Goal: Contribute content

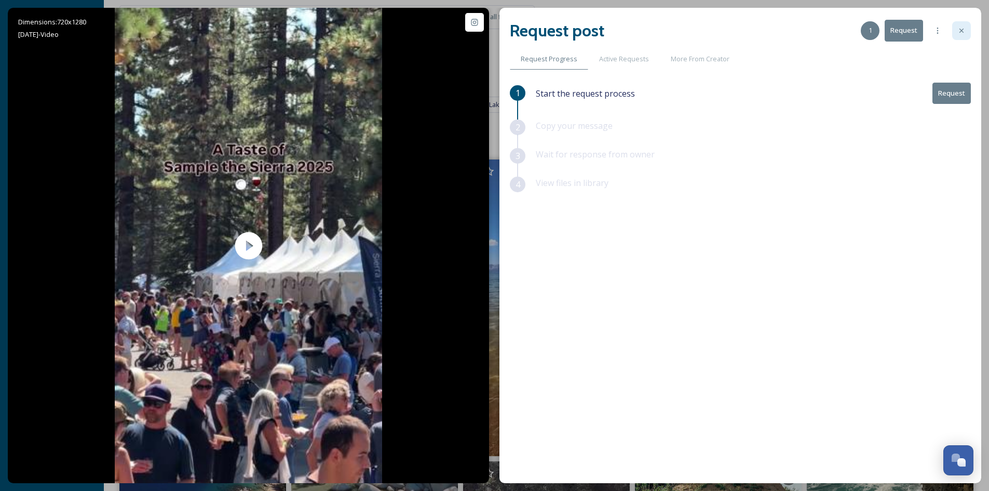
click at [961, 32] on icon at bounding box center [962, 30] width 8 height 8
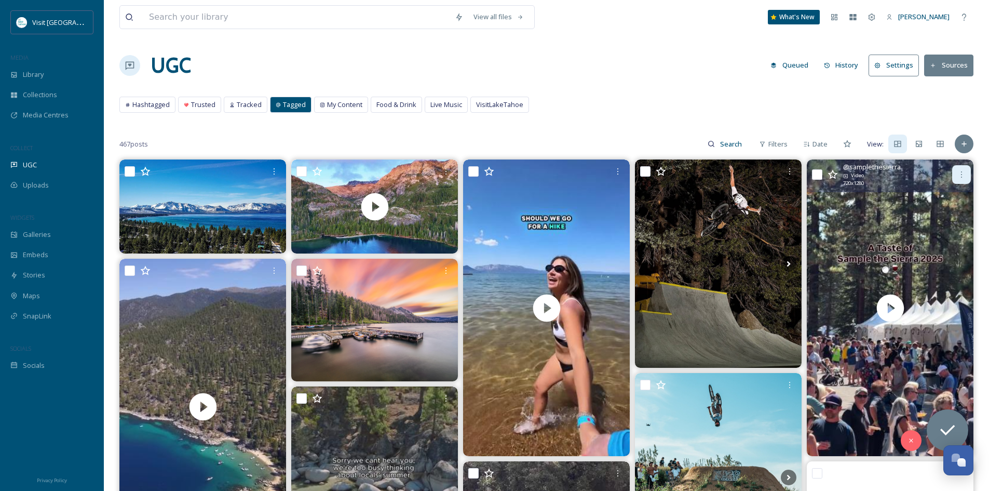
click at [958, 167] on div at bounding box center [962, 174] width 19 height 19
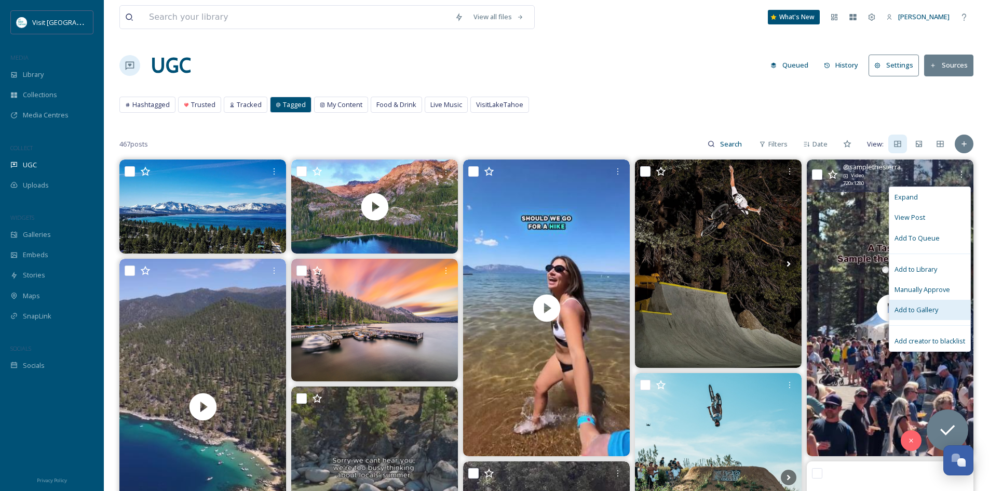
click at [919, 310] on span "Add to Gallery" at bounding box center [917, 310] width 44 height 10
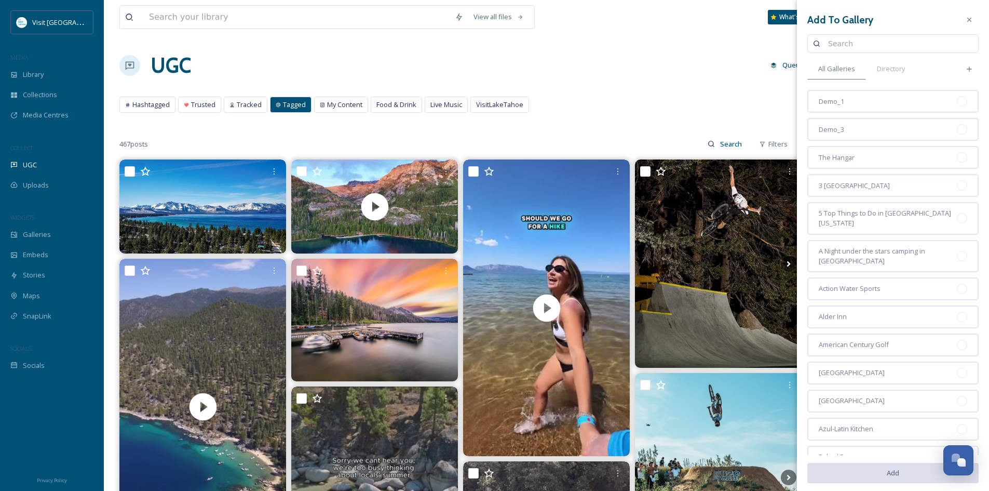
click at [882, 49] on input at bounding box center [898, 43] width 150 height 21
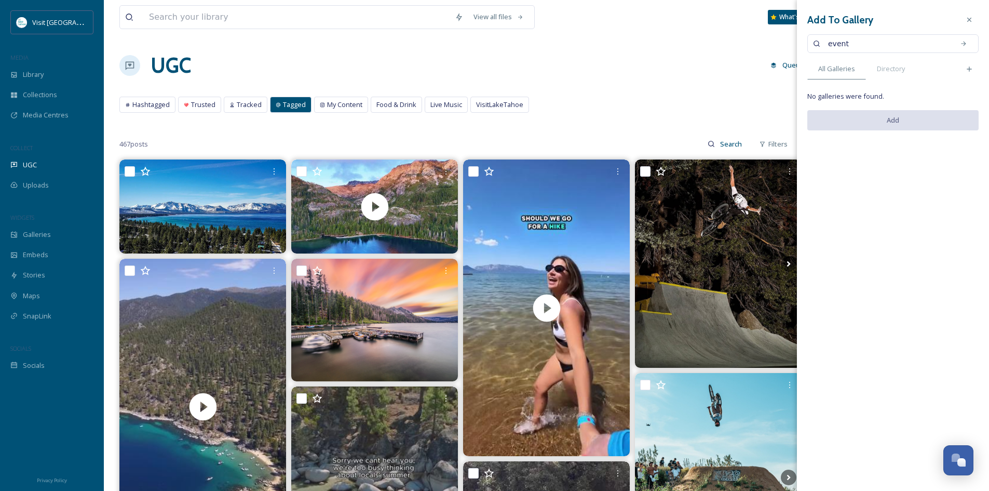
type input "event"
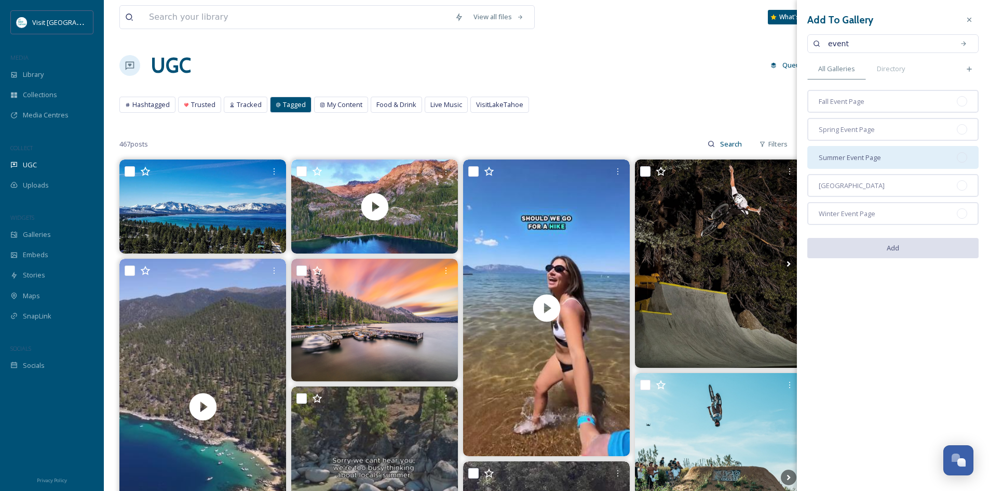
click at [962, 159] on div at bounding box center [962, 157] width 10 height 10
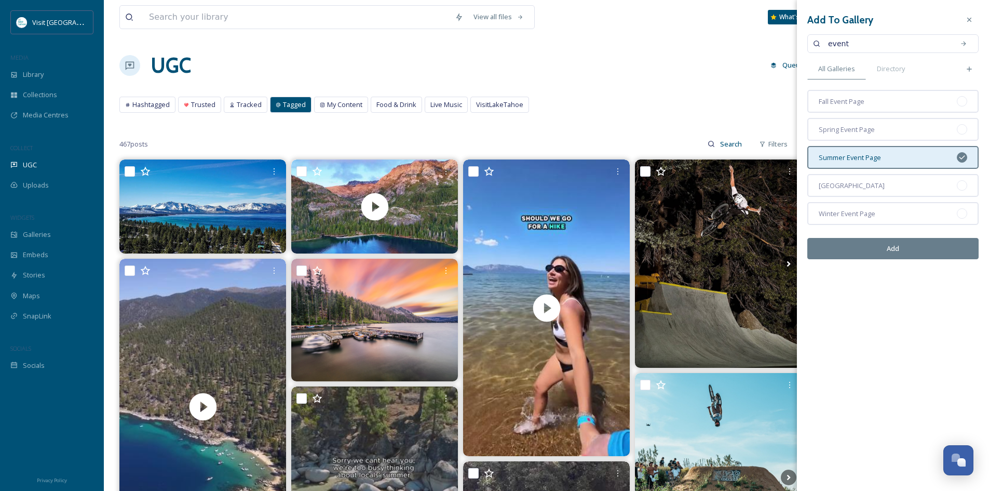
click at [890, 242] on button "Add" at bounding box center [893, 248] width 171 height 21
